Goal: Task Accomplishment & Management: Manage account settings

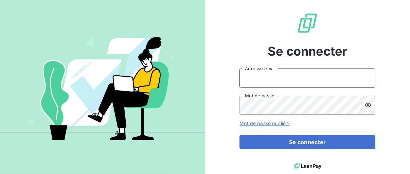
type input "[EMAIL_ADDRESS][DOMAIN_NAME]"
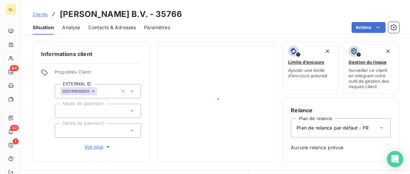
click at [37, 15] on span "Clients" at bounding box center [40, 14] width 15 height 5
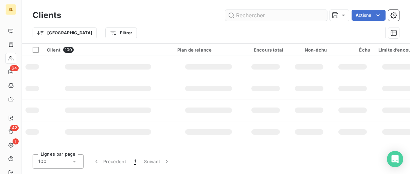
click at [255, 12] on input "text" at bounding box center [276, 15] width 102 height 11
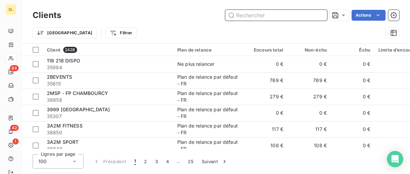
paste input "Opper Services"
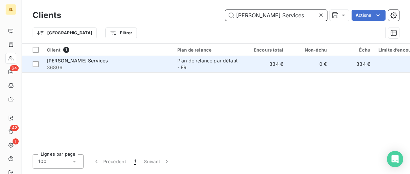
type input "Opper Services"
click at [105, 61] on div "Opper Services" at bounding box center [108, 60] width 122 height 7
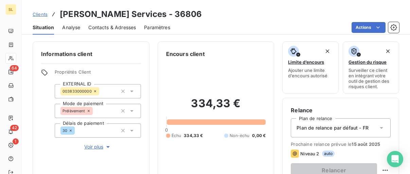
click at [120, 26] on span "Contacts & Adresses" at bounding box center [111, 27] width 47 height 7
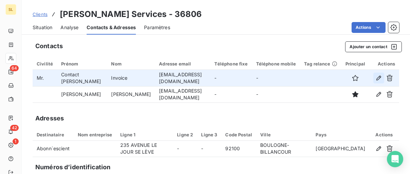
click at [375, 78] on icon "button" at bounding box center [378, 78] width 7 height 7
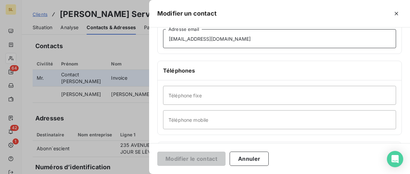
scroll to position [134, 0]
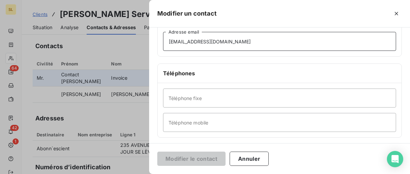
drag, startPoint x: 232, startPoint y: 34, endPoint x: 168, endPoint y: 34, distance: 64.8
click at [168, 34] on input "facturation@tbsfrance.com" at bounding box center [279, 41] width 233 height 19
paste input "comptaclients.services@opper.io"
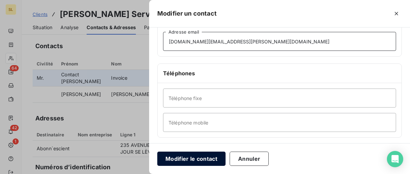
type input "comptaclients.services@opper.io"
click at [199, 160] on button "Modifier le contact" at bounding box center [191, 159] width 68 height 14
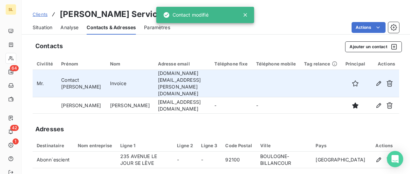
click at [245, 14] on icon at bounding box center [245, 15] width 7 height 7
